Goal: Navigation & Orientation: Go to known website

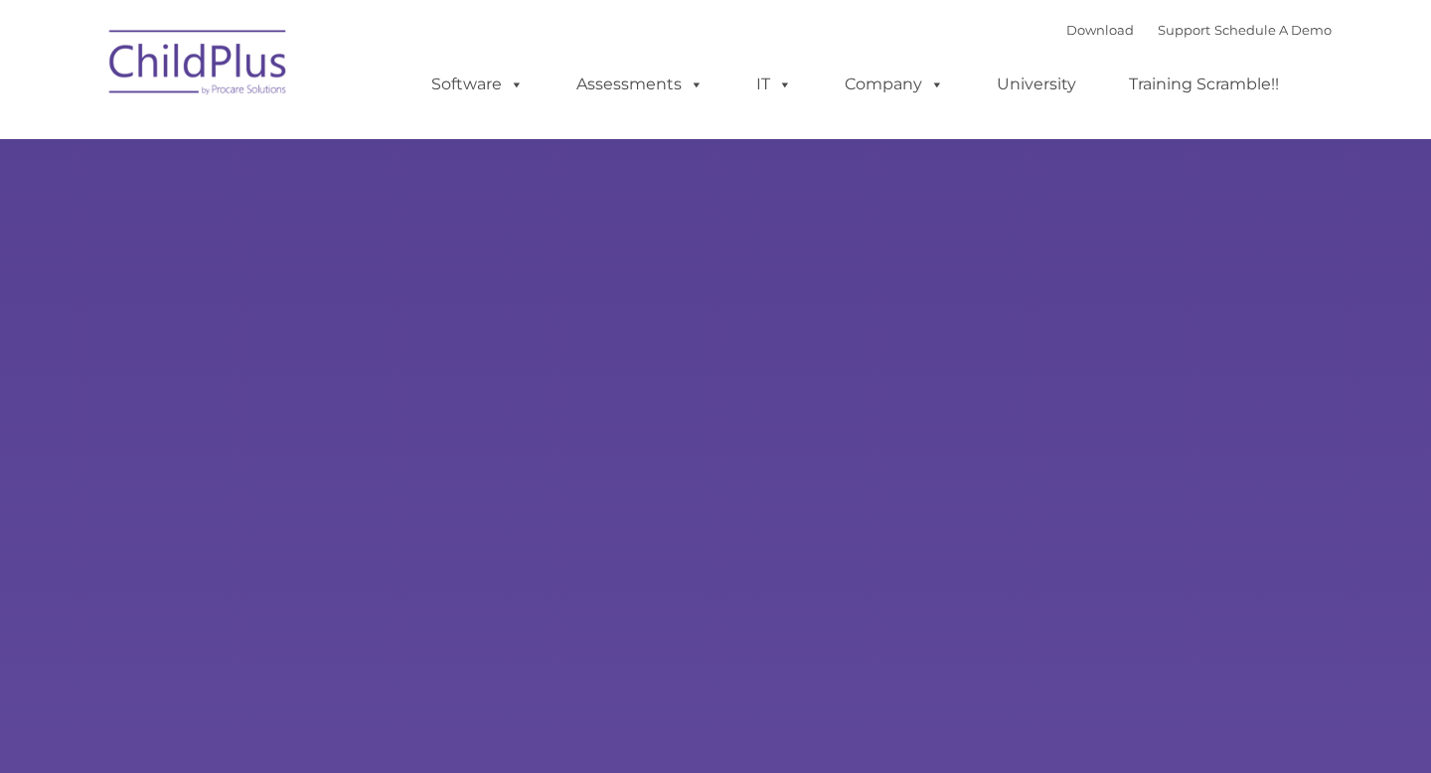
select select "MEDIUM"
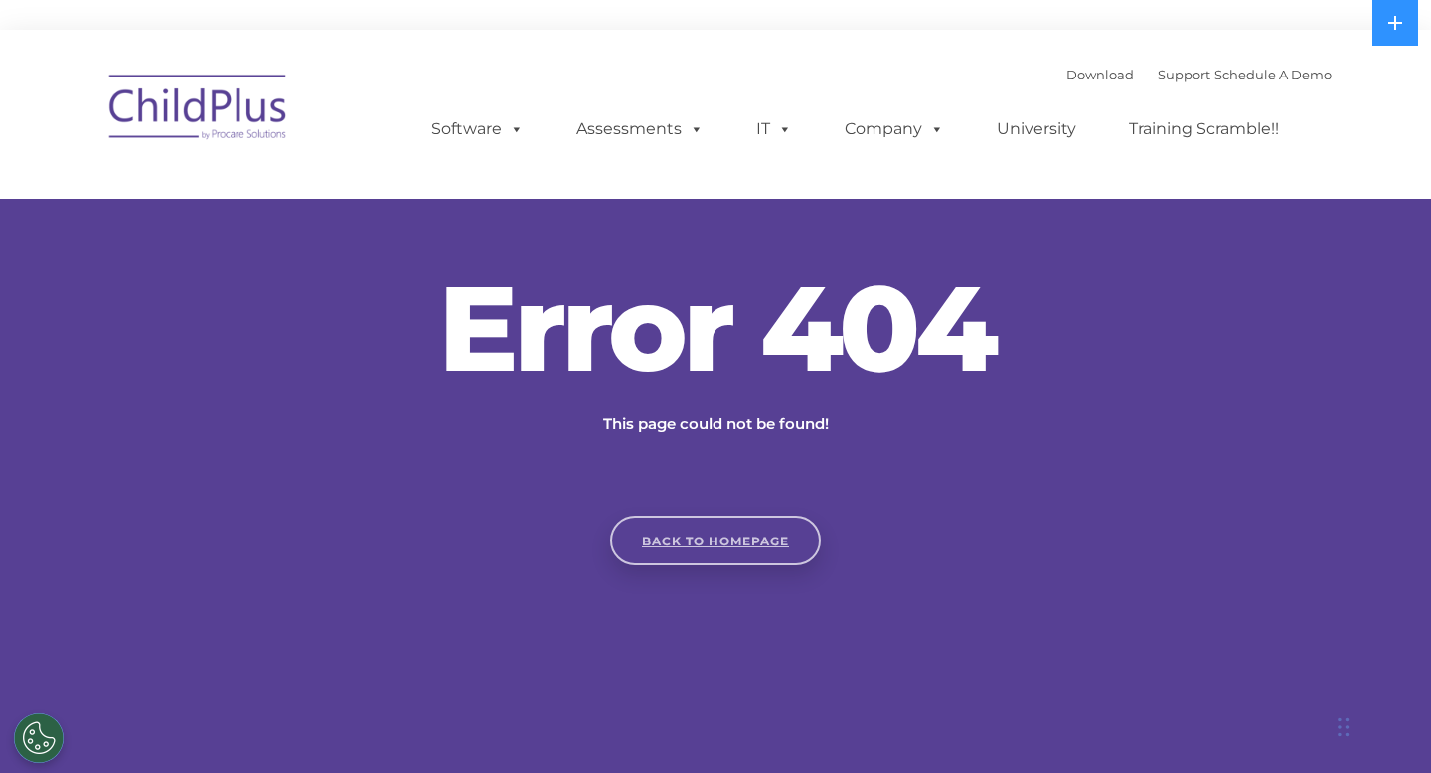
click at [652, 519] on link "Back to homepage" at bounding box center [715, 541] width 211 height 50
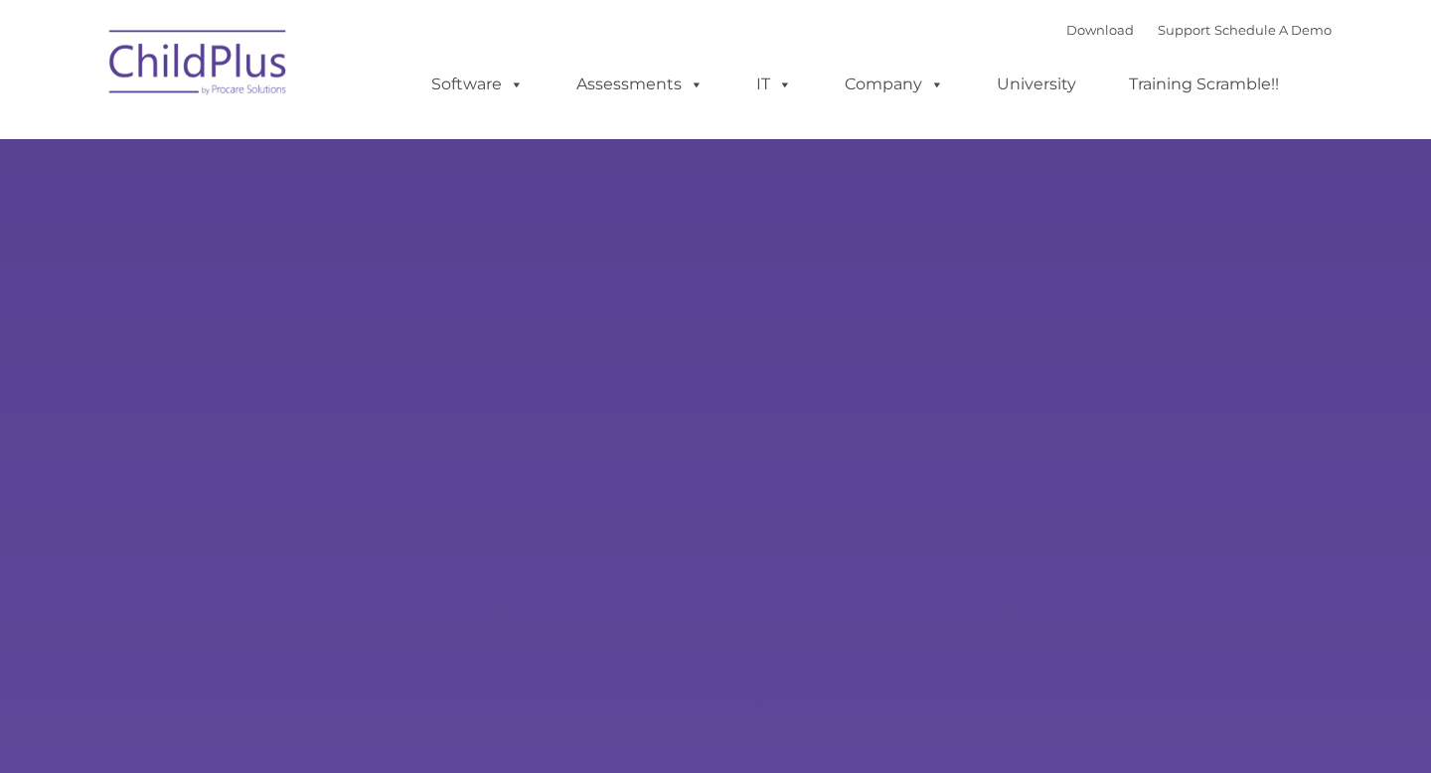
type input ""
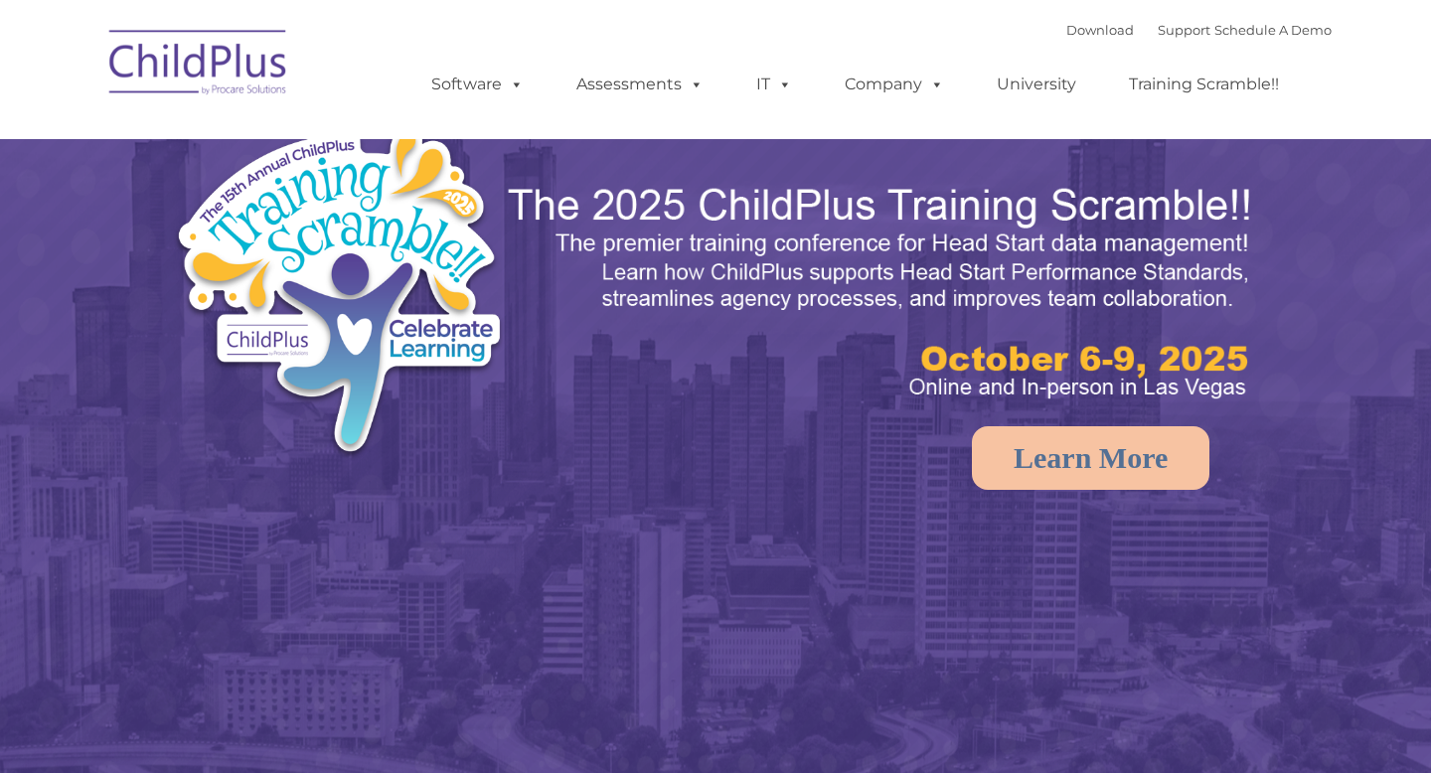
select select "MEDIUM"
